Goal: Find specific page/section: Find specific page/section

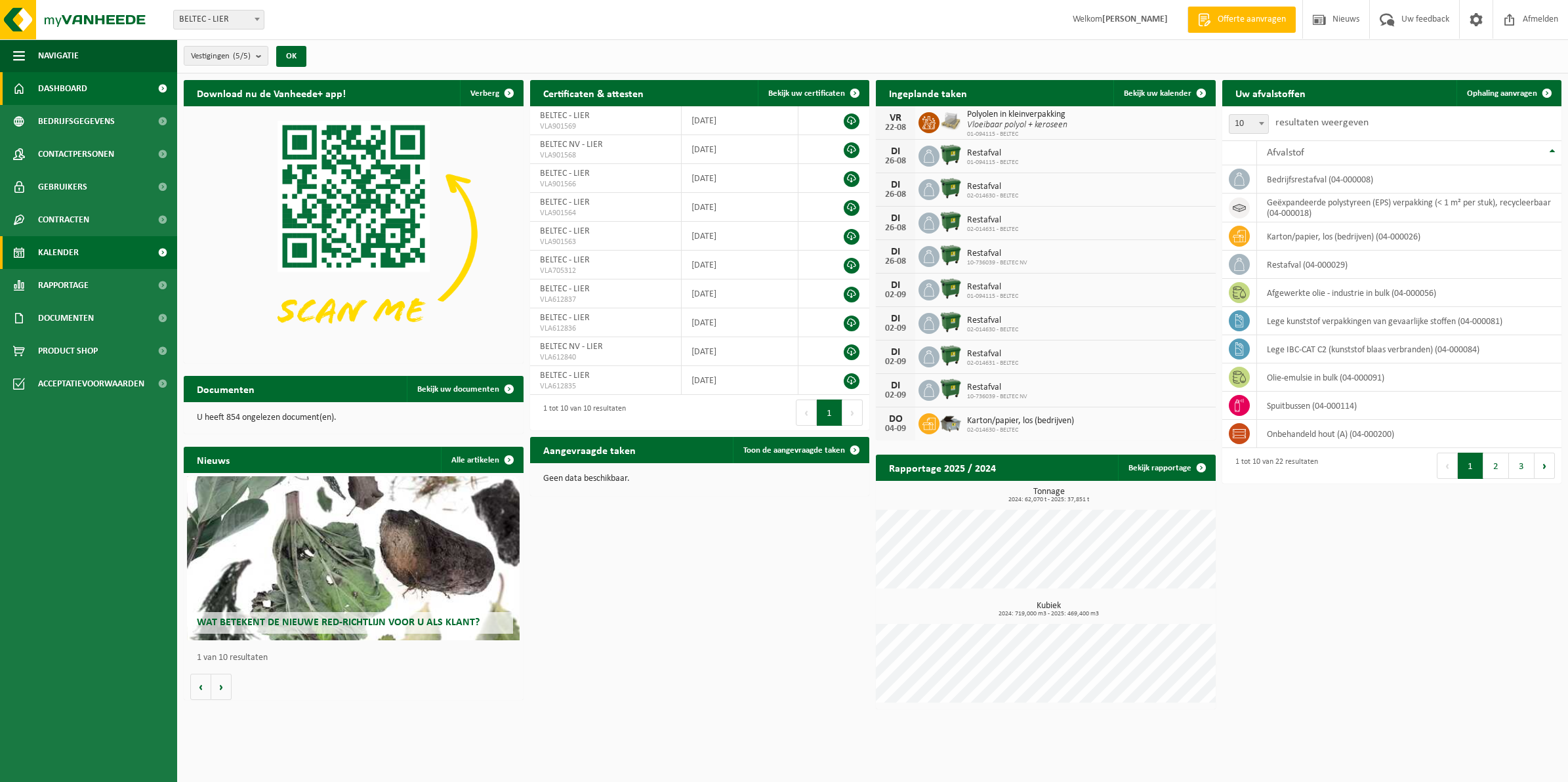
click at [85, 254] on link "Kalender" at bounding box center [89, 252] width 178 height 32
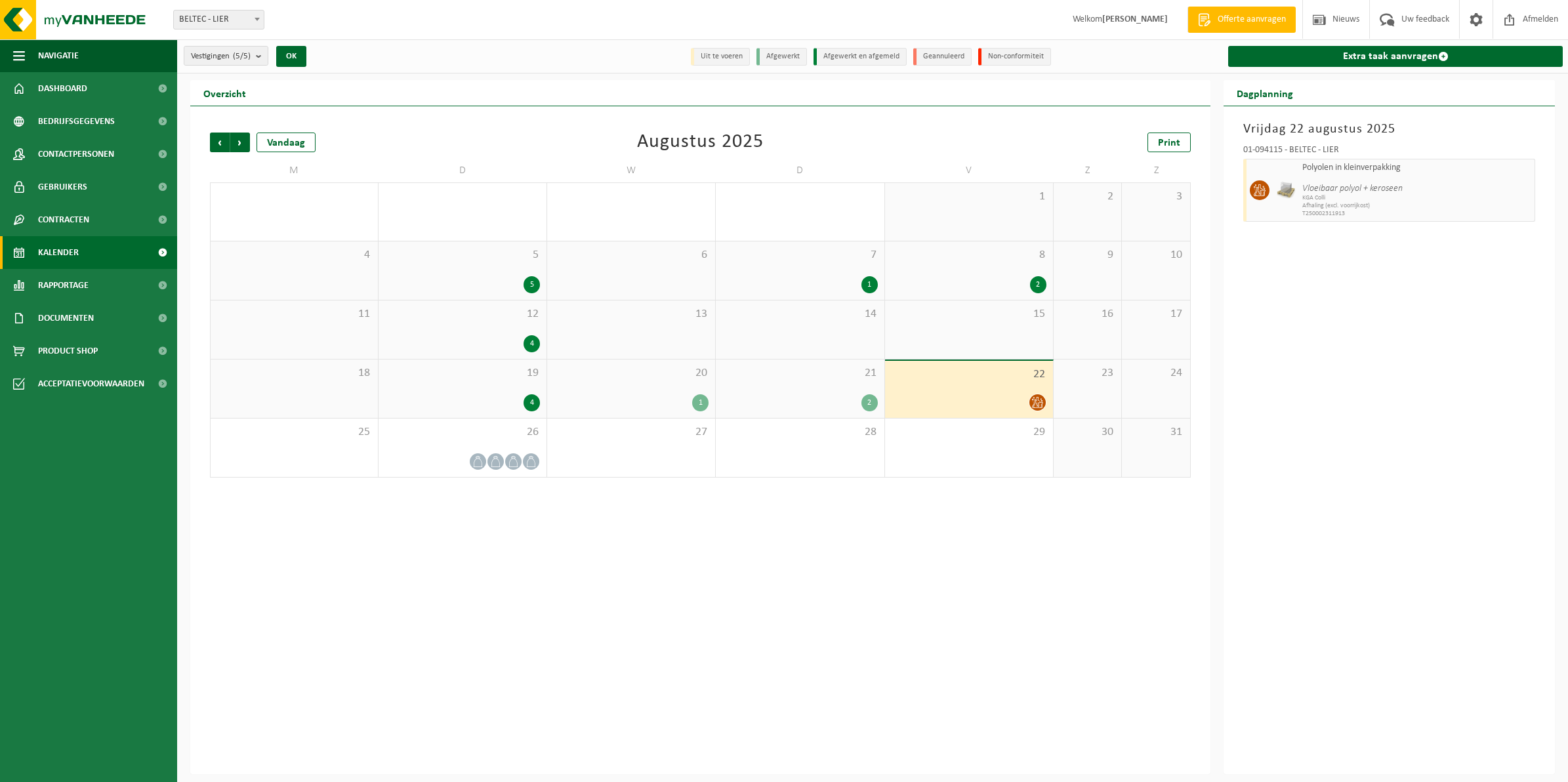
click at [871, 407] on div "2" at bounding box center [869, 403] width 16 height 17
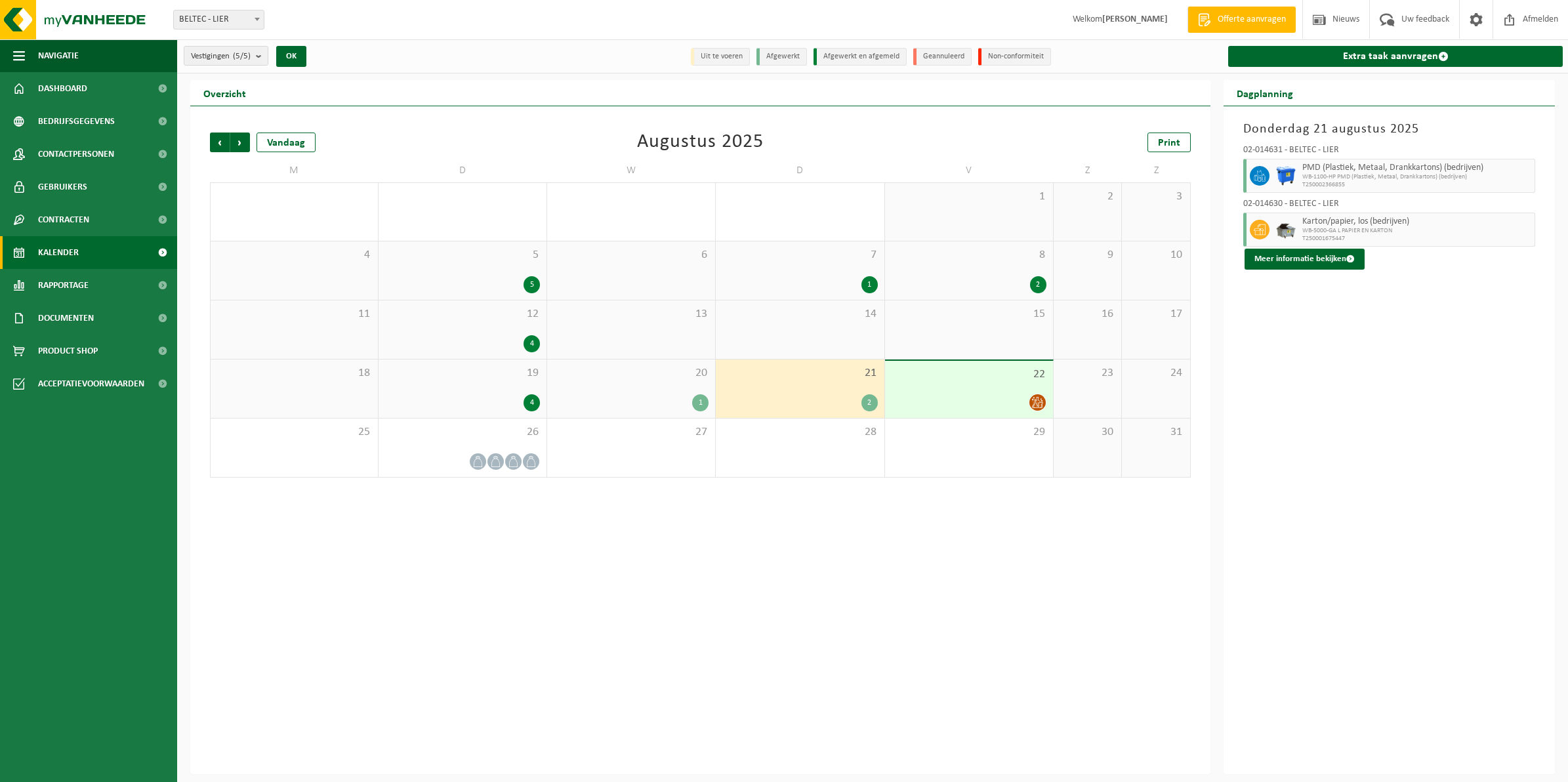
click at [1352, 181] on span "T250002366855" at bounding box center [1417, 185] width 229 height 8
click at [1039, 402] on icon at bounding box center [1038, 403] width 11 height 11
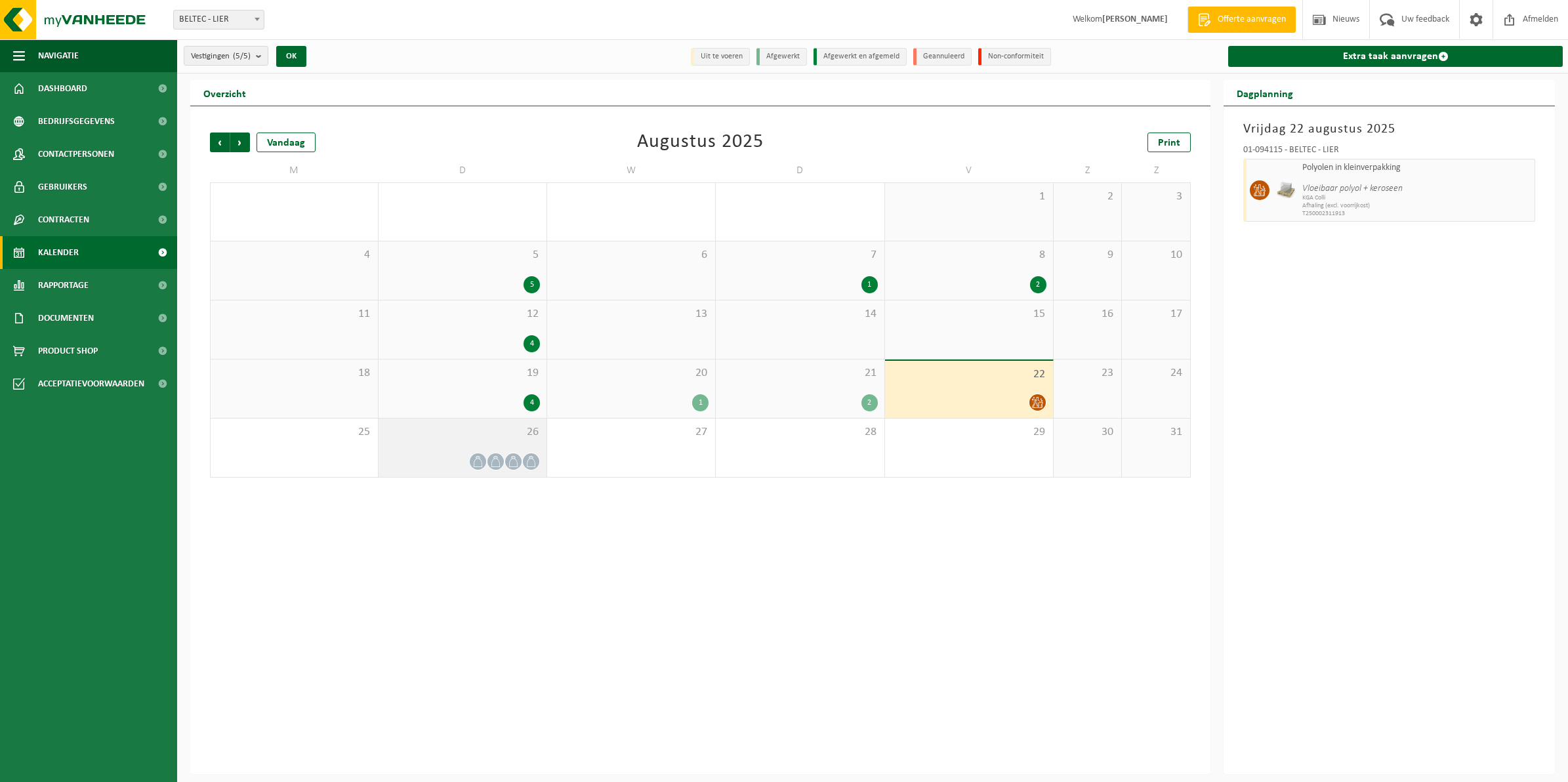
click at [520, 466] on div at bounding box center [462, 461] width 155 height 18
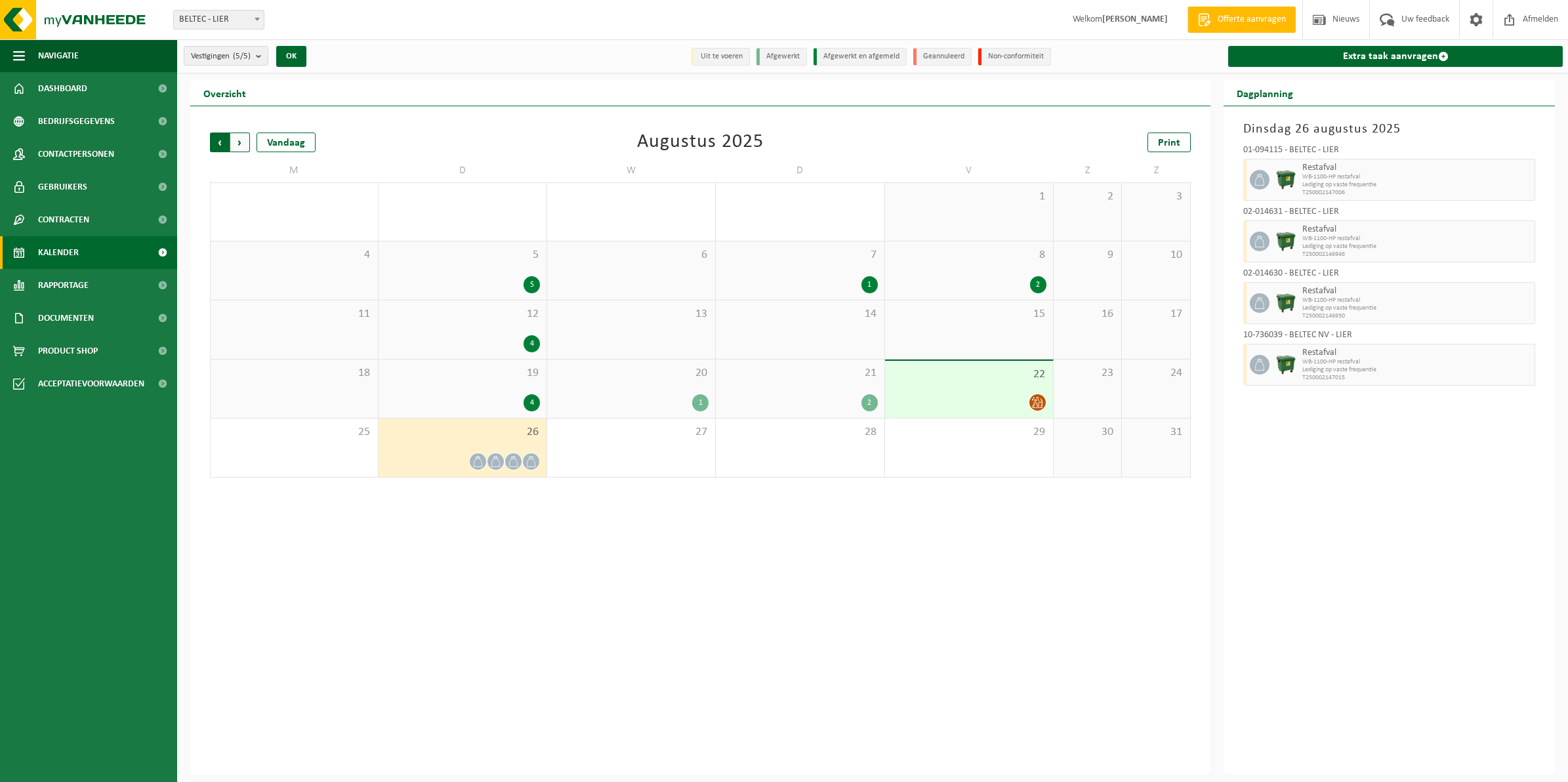
click at [244, 141] on span "Volgende" at bounding box center [240, 142] width 20 height 20
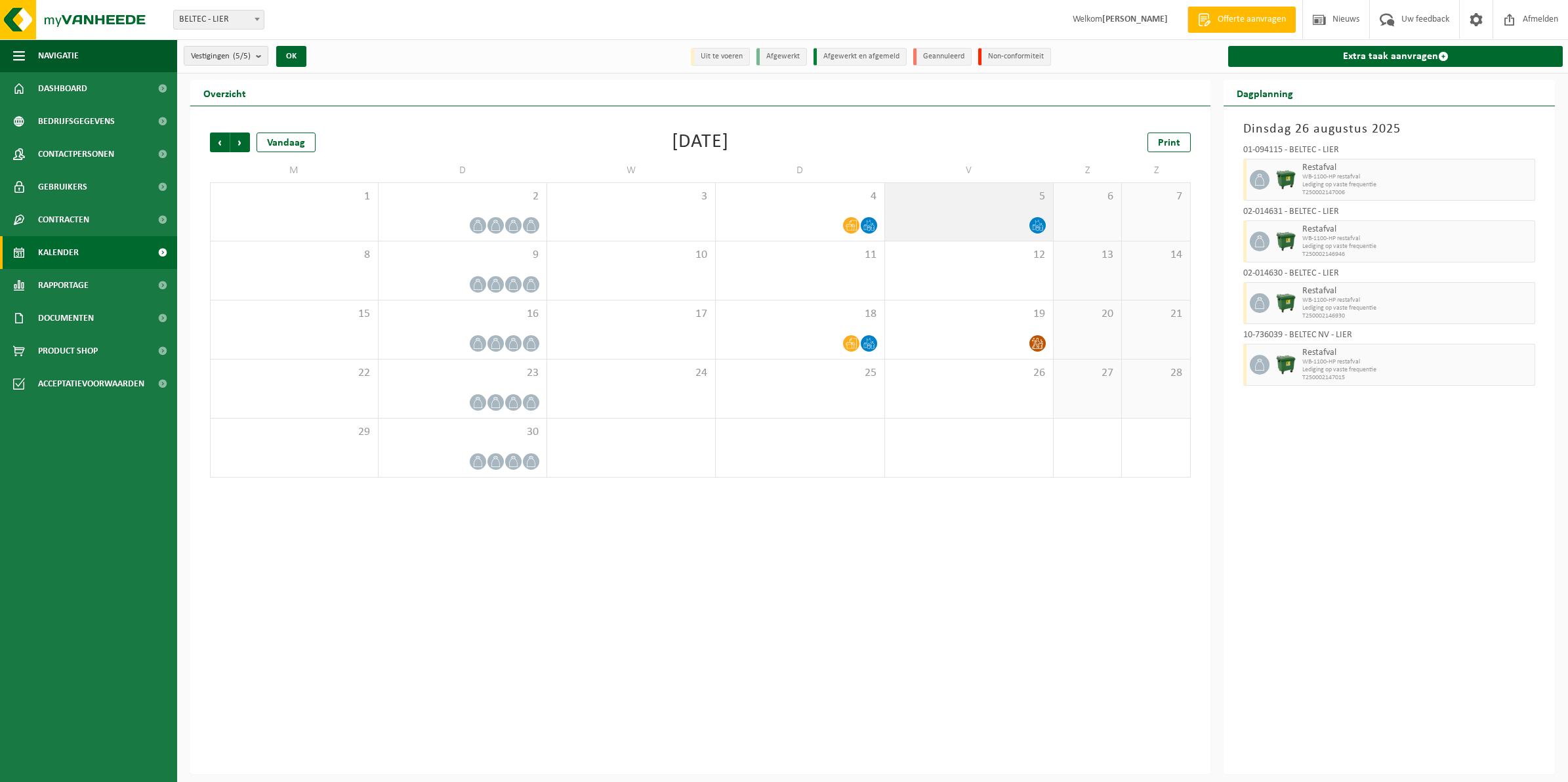
click at [1040, 232] on span at bounding box center [1037, 224] width 16 height 16
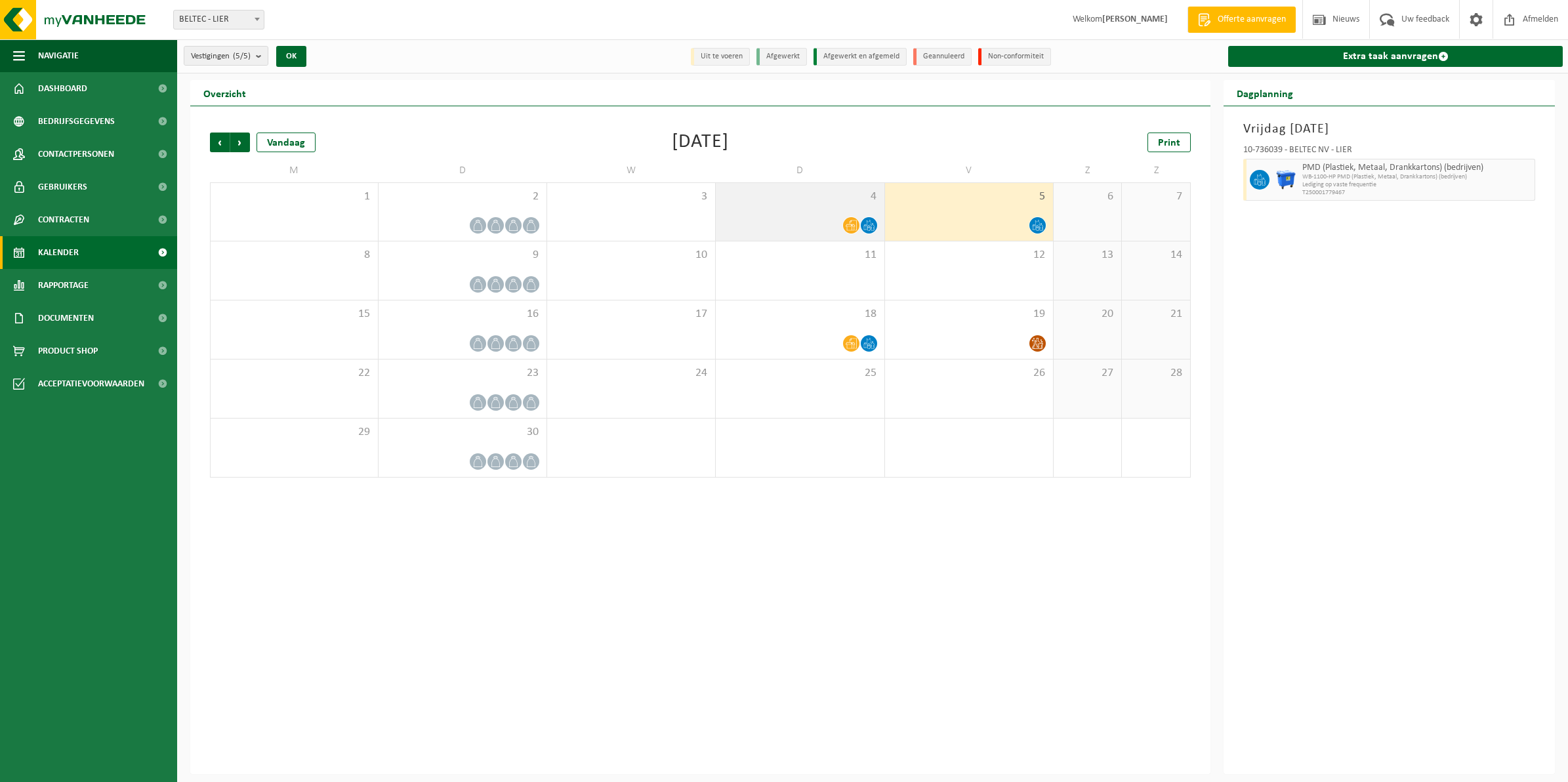
click at [870, 228] on icon at bounding box center [868, 228] width 3 height 5
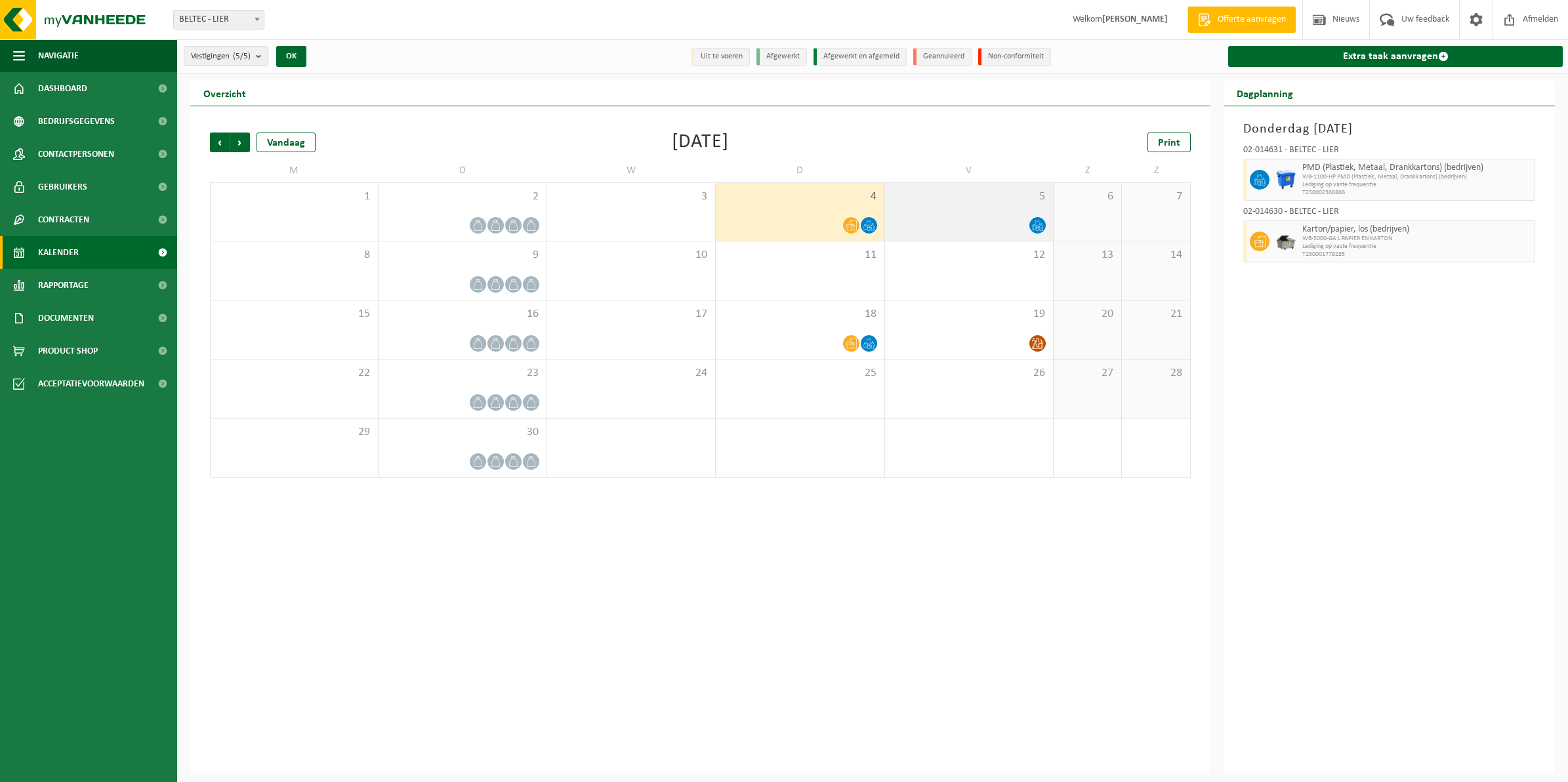
click at [1039, 224] on icon at bounding box center [1037, 222] width 5 height 6
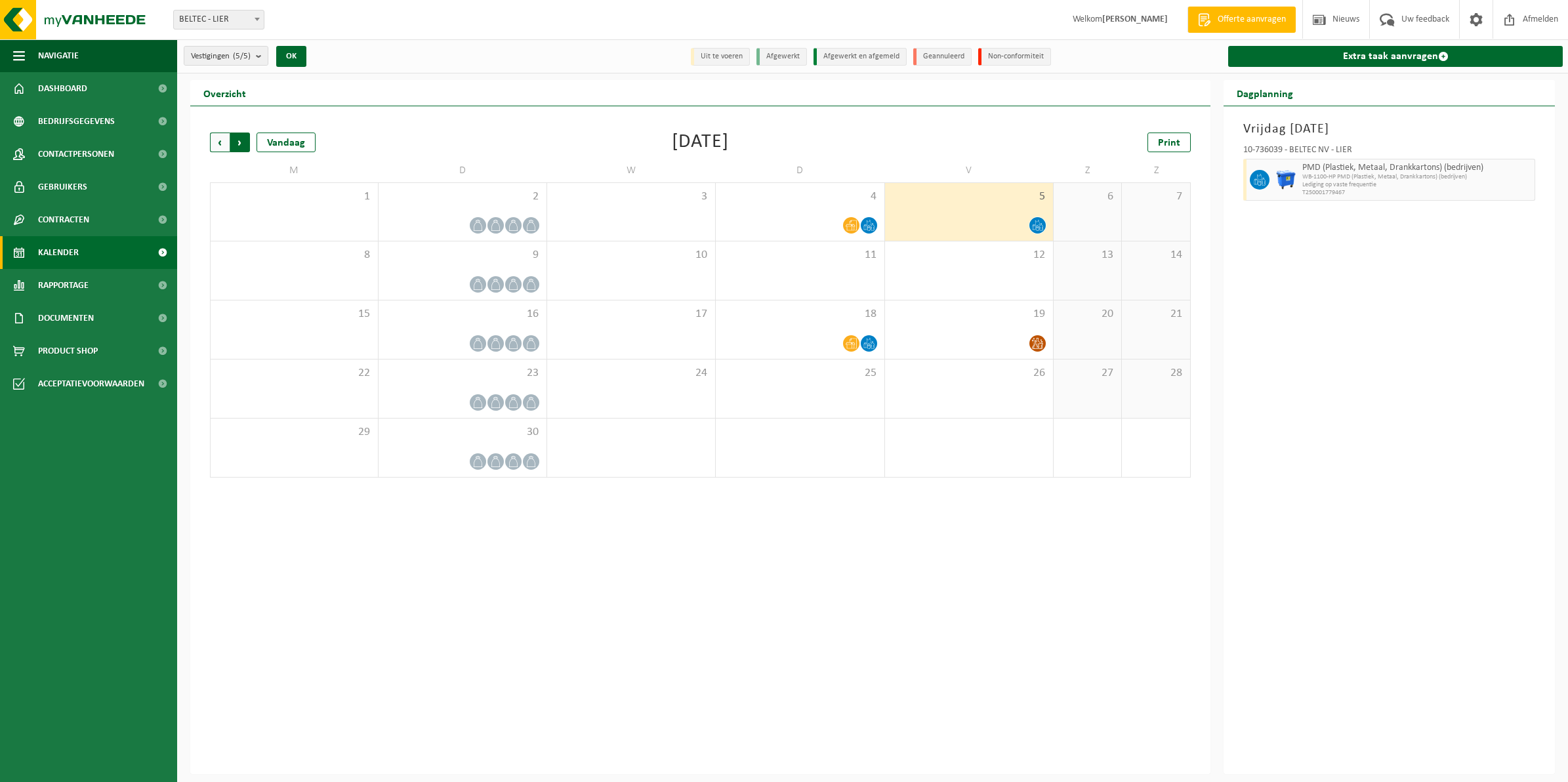
click at [215, 139] on span "Vorige" at bounding box center [220, 142] width 20 height 20
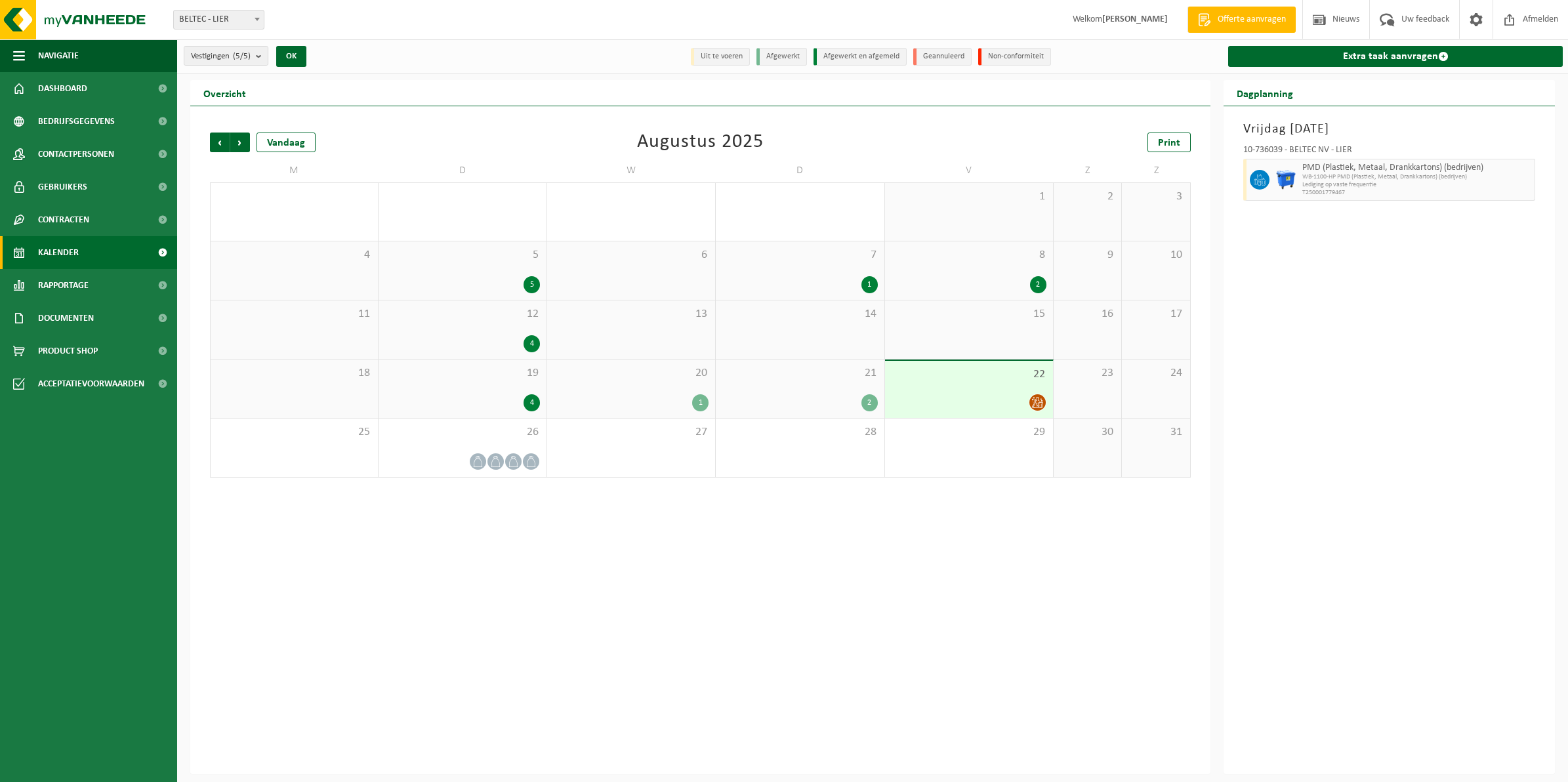
click at [867, 402] on div "2" at bounding box center [869, 403] width 16 height 17
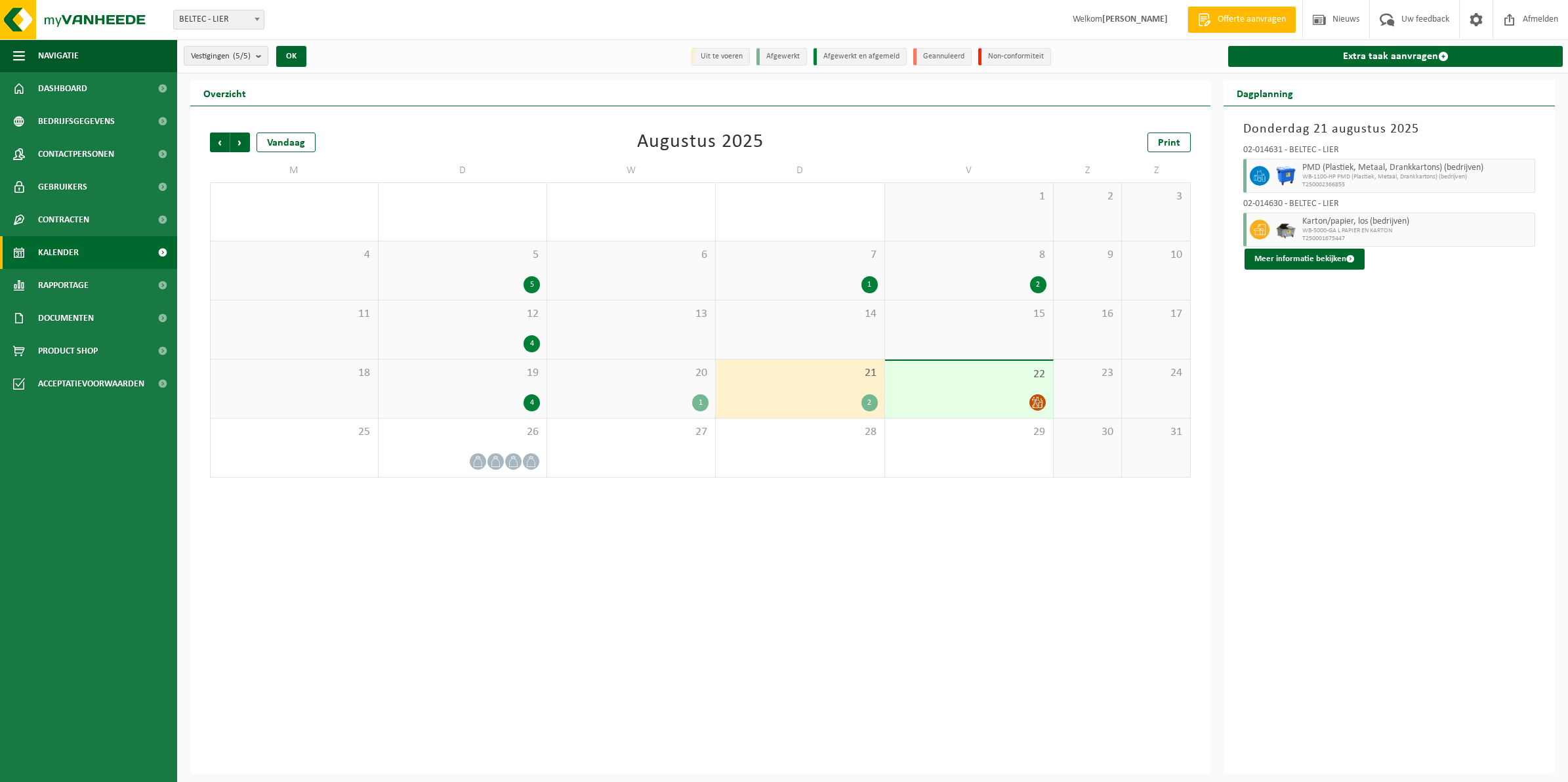
click at [1368, 175] on span "WB-1100-HP PMD (Plastiek, Metaal, Drankkartons) (bedrijven)" at bounding box center [1417, 177] width 229 height 8
click at [21, 309] on span at bounding box center [19, 318] width 11 height 32
click at [64, 381] on span "Documenten" at bounding box center [64, 379] width 49 height 25
